Goal: Find specific page/section: Find specific page/section

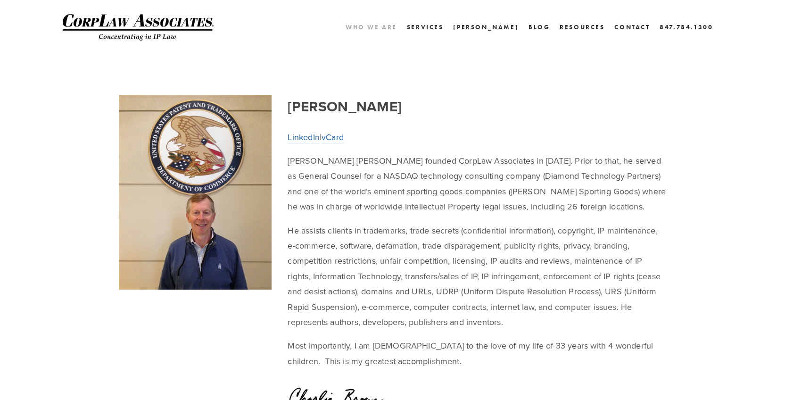
click at [397, 27] on link "Who We Are" at bounding box center [370, 27] width 51 height 14
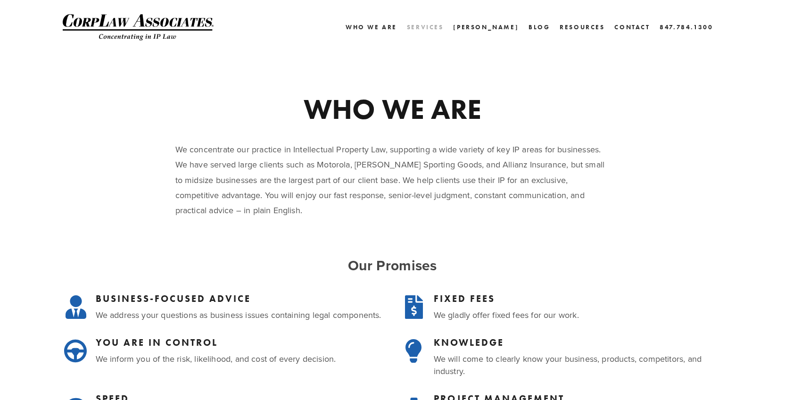
click at [443, 27] on link "Services" at bounding box center [425, 27] width 37 height 14
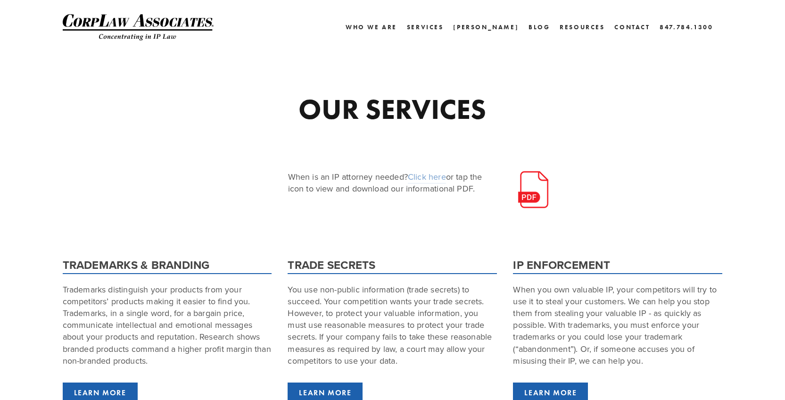
click at [433, 176] on link "Click here" at bounding box center [427, 177] width 38 height 13
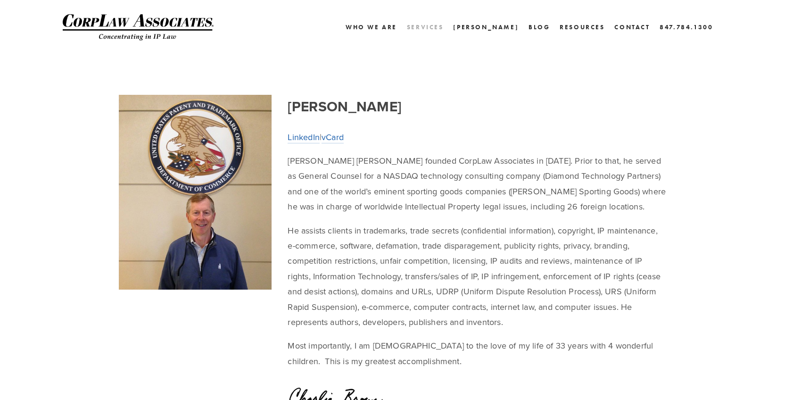
click at [443, 24] on link "Services" at bounding box center [425, 27] width 37 height 14
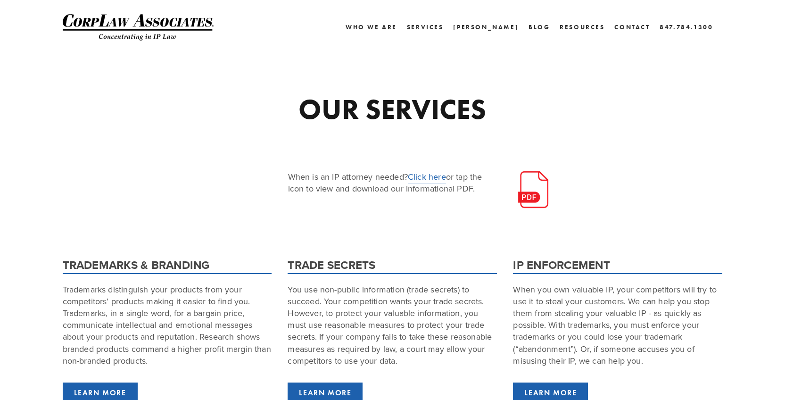
click at [530, 184] on img at bounding box center [533, 190] width 38 height 38
